Goal: Use online tool/utility: Utilize a website feature to perform a specific function

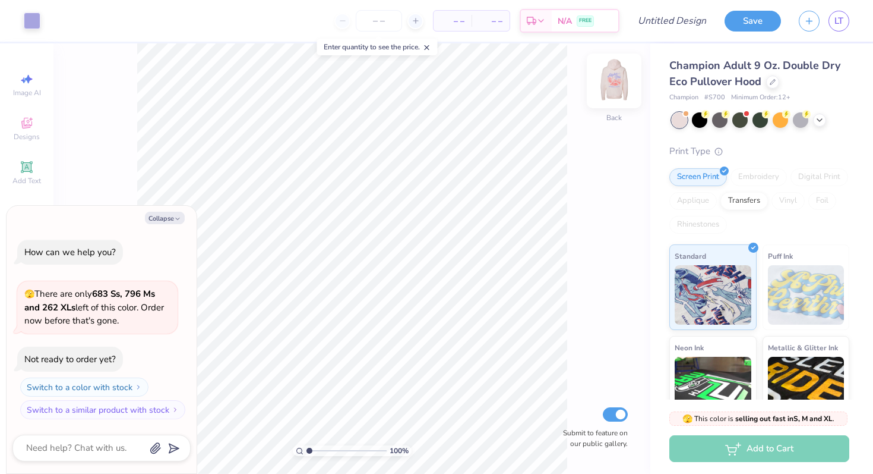
click at [610, 81] on img at bounding box center [615, 81] width 48 height 48
type textarea "x"
type input "8.83"
type input "4.15"
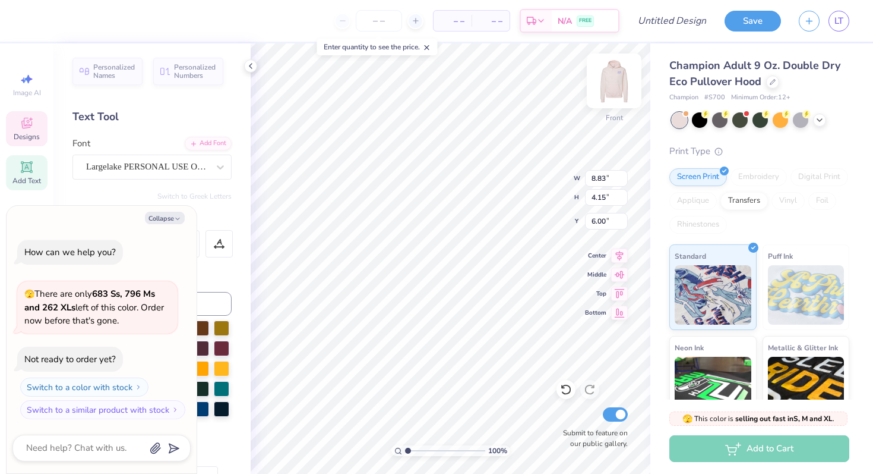
type textarea "x"
type textarea "D"
type textarea "x"
type textarea "De"
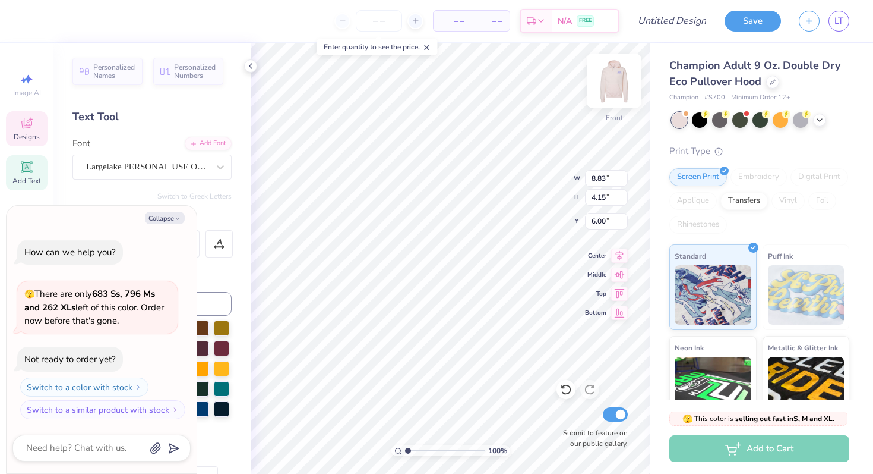
type textarea "x"
type textarea "Del"
type textarea "x"
type textarea "Delt"
type textarea "x"
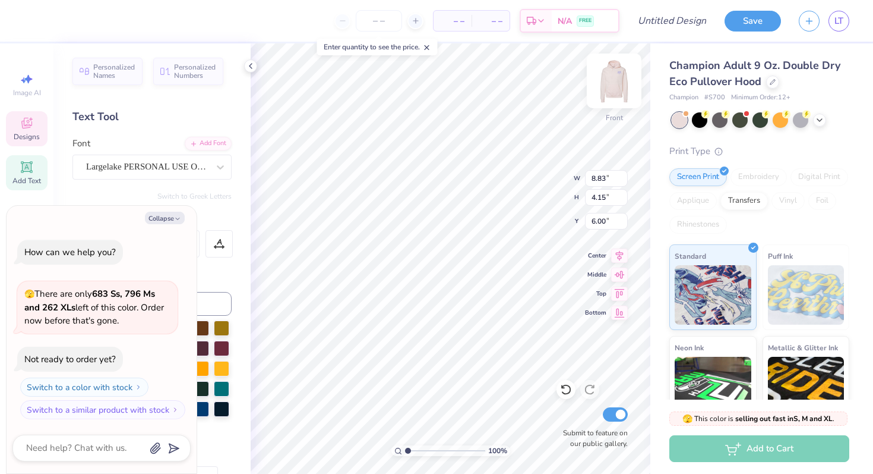
type textarea "Delta"
type textarea "x"
type input "5.50"
type input "3.70"
type input "8.24"
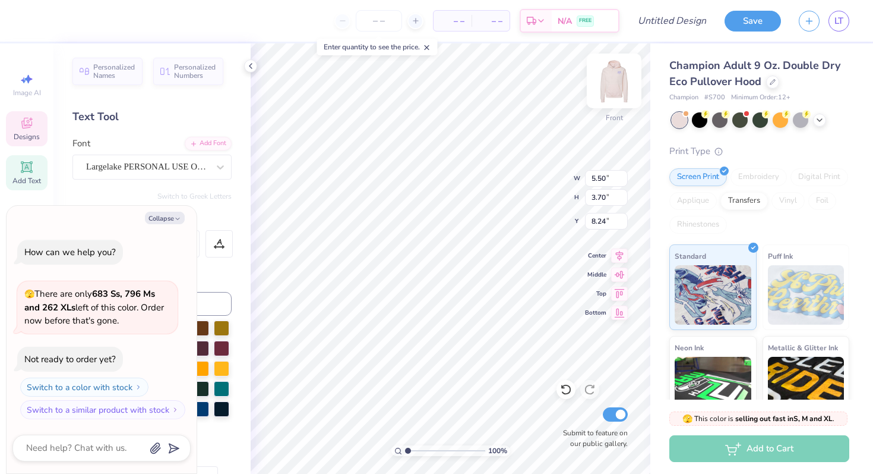
type textarea "x"
type textarea "G"
type textarea "x"
type textarea "Ga"
type textarea "x"
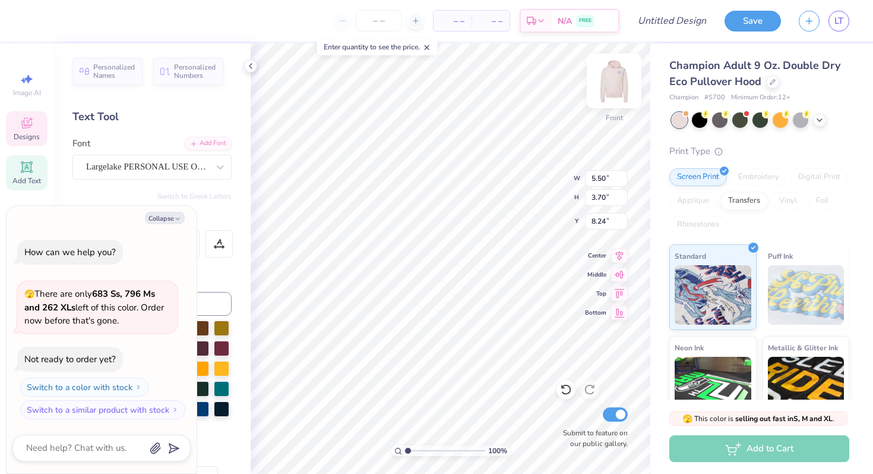
type textarea "Gam"
type textarea "x"
type textarea "[PERSON_NAME]"
type textarea "x"
type textarea "Gamma"
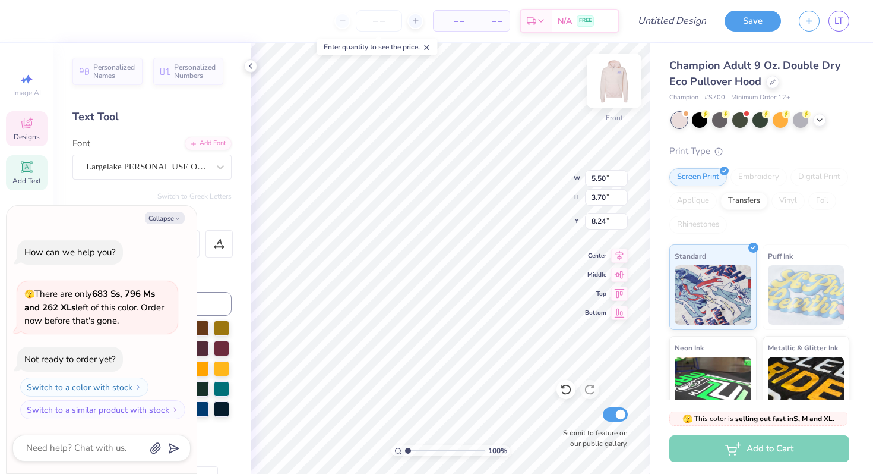
scroll to position [0, 1]
type textarea "x"
type input "6.00"
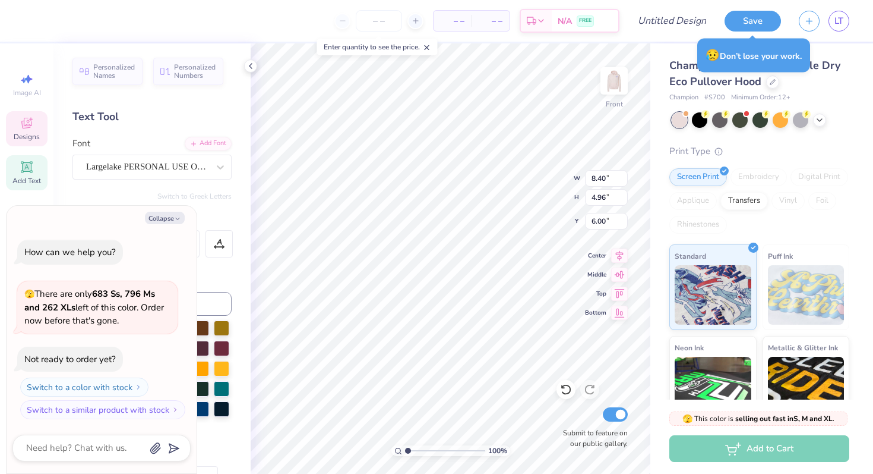
type textarea "x"
